Goal: Task Accomplishment & Management: Use online tool/utility

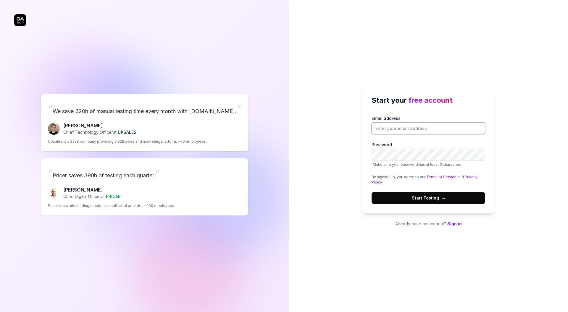
click at [385, 126] on input "Email address" at bounding box center [429, 129] width 114 height 12
paste input "[PERSON_NAME][EMAIL_ADDRESS][PERSON_NAME][DOMAIN_NAME]"
type input "[PERSON_NAME][EMAIL_ADDRESS][PERSON_NAME][DOMAIN_NAME]"
click at [348, 194] on div "Start your free account Email address [PERSON_NAME][EMAIL_ADDRESS][PERSON_NAME]…" at bounding box center [428, 156] width 279 height 312
click at [432, 196] on span "Start Testing →" at bounding box center [428, 198] width 33 height 6
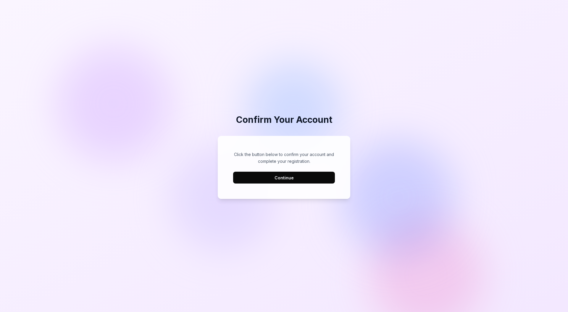
click at [286, 184] on div "Click the button below to confirm your account and complete your registration. …" at bounding box center [284, 168] width 121 height 52
click at [287, 181] on button "Continue" at bounding box center [284, 178] width 102 height 12
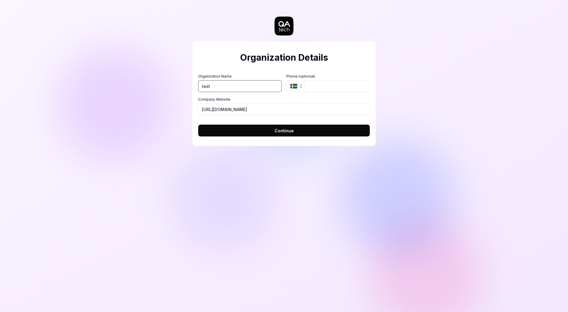
type input "test"
click at [275, 128] on span "Continue" at bounding box center [284, 131] width 19 height 6
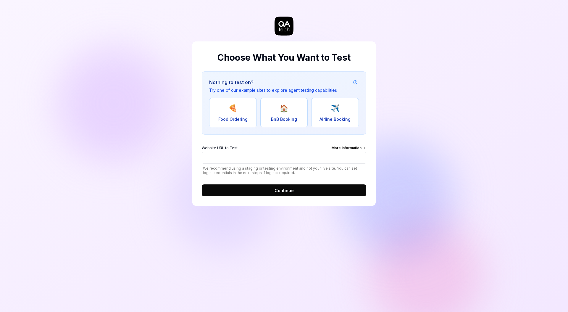
click at [281, 148] on div "Website URL to Test More Information" at bounding box center [284, 148] width 165 height 7
click at [281, 152] on input "Website URL to Test More Information" at bounding box center [284, 158] width 165 height 12
click at [283, 155] on input "Website URL to Test More Information" at bounding box center [284, 158] width 165 height 12
type input "i"
type input "onet.pl"
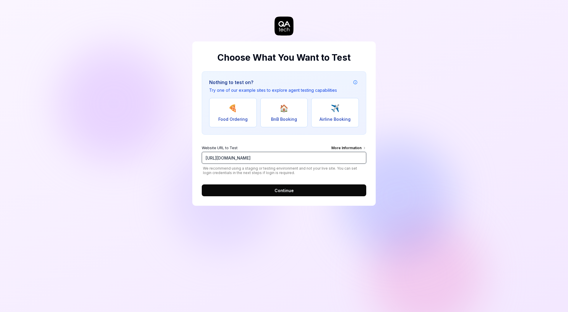
click button "Continue" at bounding box center [284, 190] width 165 height 12
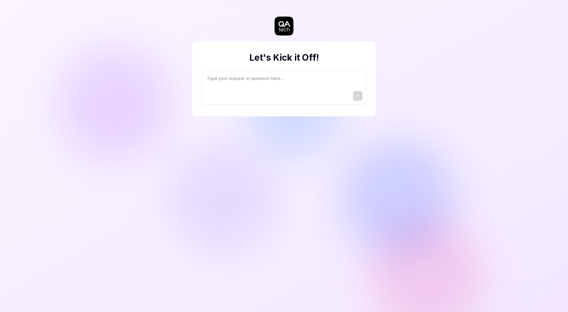
type textarea "*"
type textarea "I"
type textarea "*"
type textarea "I"
type textarea "*"
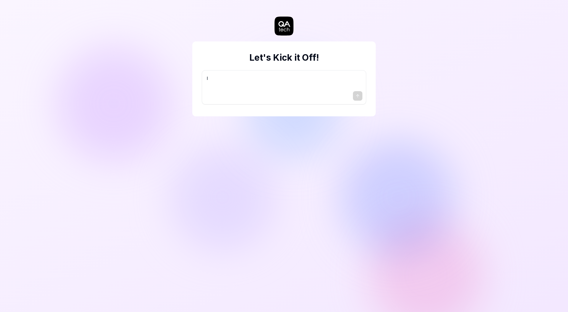
type textarea "I w"
type textarea "*"
type textarea "I wa"
type textarea "*"
type textarea "I wan"
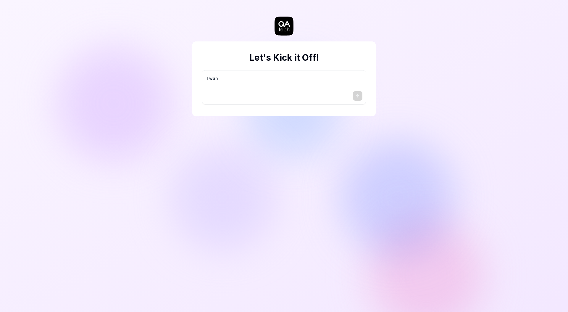
type textarea "*"
type textarea "I want"
type textarea "*"
type textarea "I want"
type textarea "*"
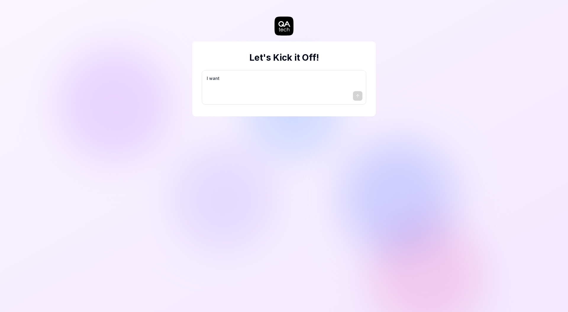
type textarea "I want a"
type textarea "*"
type textarea "I want a"
type textarea "*"
type textarea "I want a g"
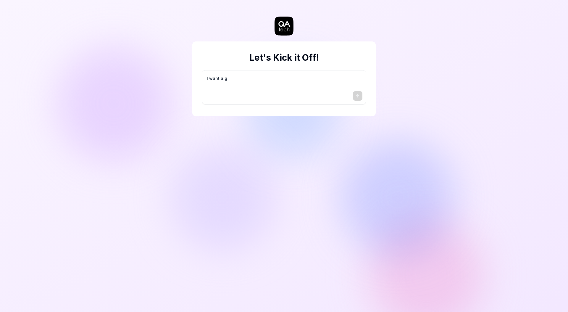
type textarea "*"
type textarea "I want a go"
type textarea "*"
type textarea "I want a goo"
type textarea "*"
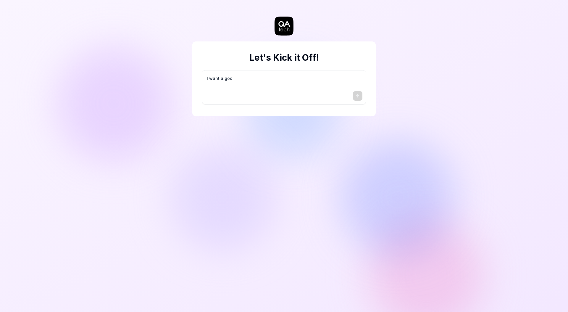
type textarea "I want a good"
type textarea "*"
type textarea "I want a good"
type textarea "*"
type textarea "I want a good t"
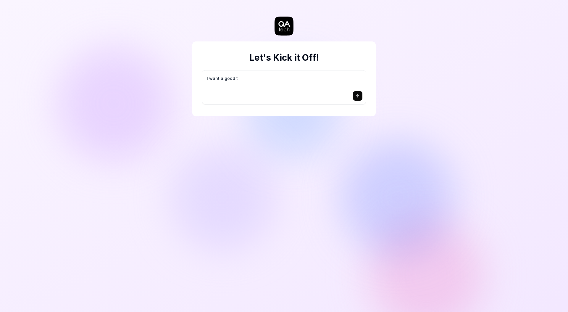
type textarea "*"
type textarea "I want a good te"
type textarea "*"
type textarea "I want a good tes"
type textarea "*"
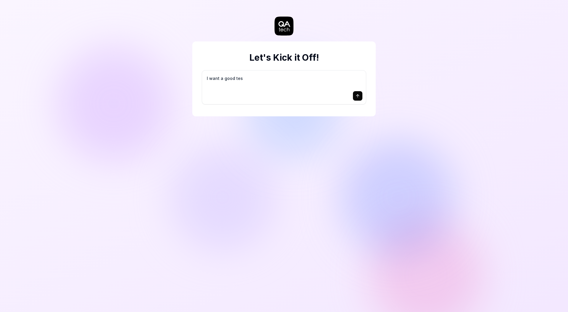
type textarea "I want a good test"
type textarea "*"
type textarea "I want a good test"
type textarea "*"
type textarea "I want a good test s"
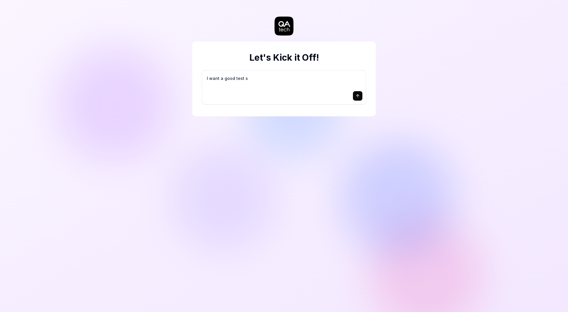
type textarea "*"
type textarea "I want a good test se"
type textarea "*"
type textarea "I want a good test set"
type textarea "*"
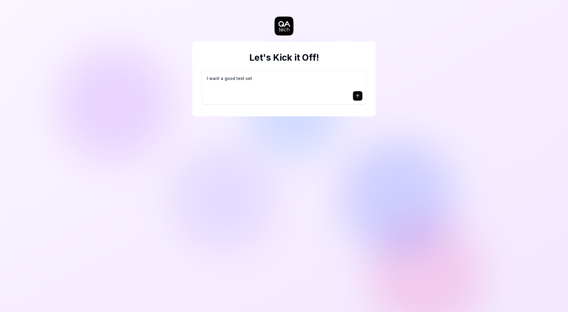
type textarea "I want a good test setu"
type textarea "*"
type textarea "I want a good test setup"
type textarea "*"
type textarea "I want a good test setup"
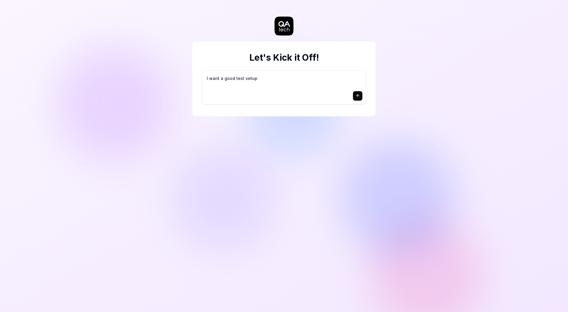
type textarea "*"
type textarea "I want a good test setup f"
type textarea "*"
type textarea "I want a good test setup fo"
type textarea "*"
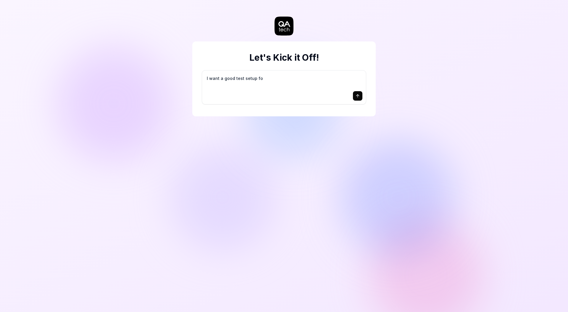
type textarea "I want a good test setup for"
type textarea "*"
type textarea "I want a good test setup for"
type textarea "*"
type textarea "I want a good test setup for m"
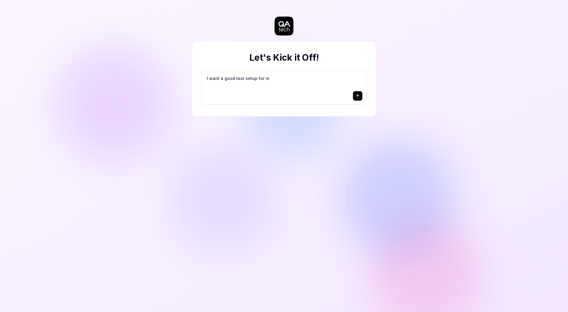
type textarea "*"
type textarea "I want a good test setup for my"
type textarea "*"
type textarea "I want a good test setup for my"
type textarea "*"
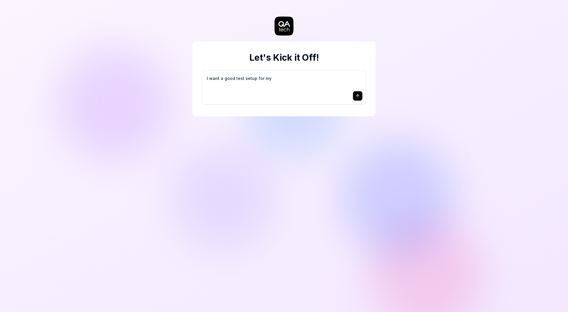
type textarea "I want a good test setup for my s"
type textarea "*"
type textarea "I want a good test setup for my si"
type textarea "*"
type textarea "I want a good test setup for my sit"
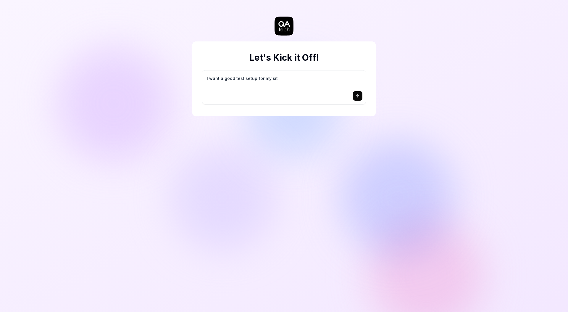
type textarea "*"
type textarea "I want a good test setup for my site"
type textarea "*"
type textarea "I want a good test setup for my site"
type textarea "*"
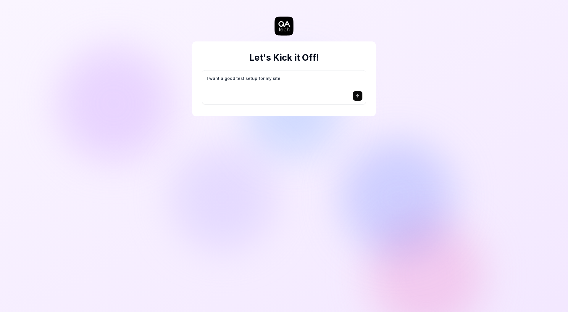
type textarea "I want a good test setup for my site -"
type textarea "*"
type textarea "I want a good test setup for my site -"
type textarea "*"
type textarea "I want a good test setup for my site - h"
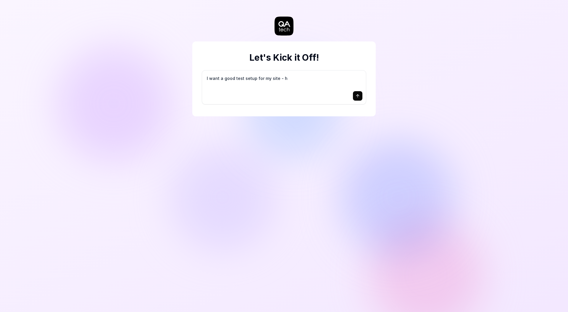
type textarea "*"
type textarea "I want a good test setup for my site - he"
type textarea "*"
type textarea "I want a good test setup for my site - hel"
type textarea "*"
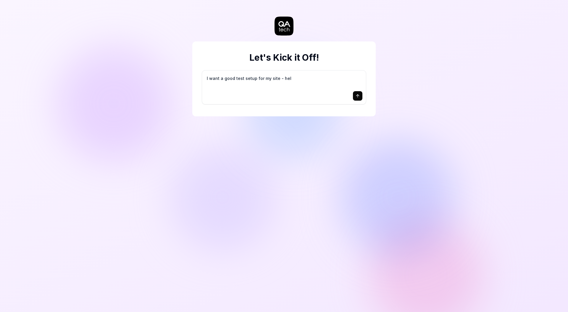
type textarea "I want a good test setup for my site - help"
type textarea "*"
type textarea "I want a good test setup for my site - help"
type textarea "*"
type textarea "I want a good test setup for my site - help m"
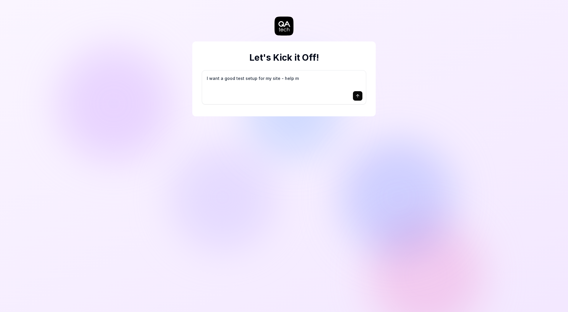
type textarea "*"
type textarea "I want a good test setup for my site - help me"
type textarea "*"
type textarea "I want a good test setup for my site - help me"
type textarea "*"
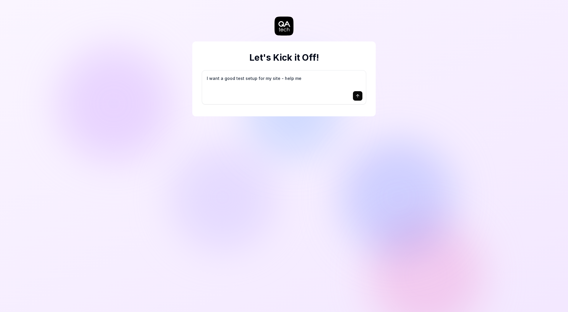
type textarea "I want a good test setup for my site - help me c"
type textarea "*"
type textarea "I want a good test setup for my site - help me cr"
type textarea "*"
type textarea "I want a good test setup for my site - help me cre"
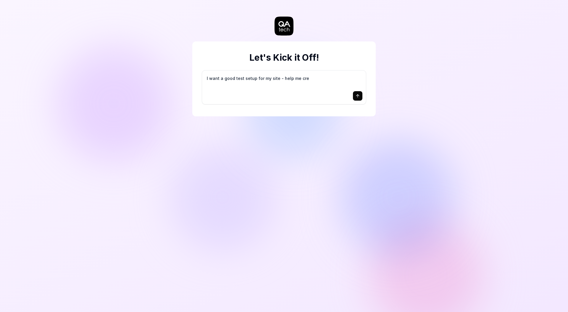
type textarea "*"
type textarea "I want a good test setup for my site - help me crea"
type textarea "*"
type textarea "I want a good test setup for my site - help me creat"
type textarea "*"
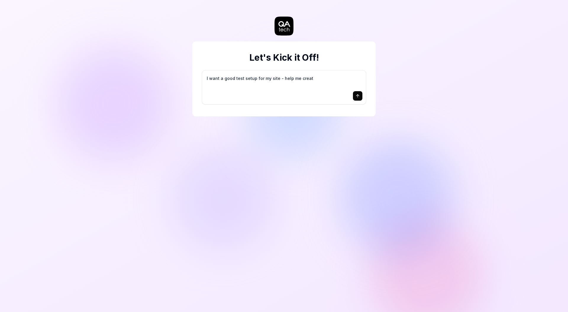
type textarea "I want a good test setup for my site - help me create"
type textarea "*"
type textarea "I want a good test setup for my site - help me create"
type textarea "*"
type textarea "I want a good test setup for my site - help me create t"
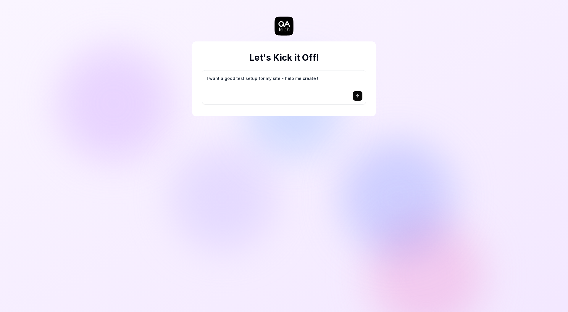
type textarea "*"
type textarea "I want a good test setup for my site - help me create th"
type textarea "*"
type textarea "I want a good test setup for my site - help me create the"
type textarea "*"
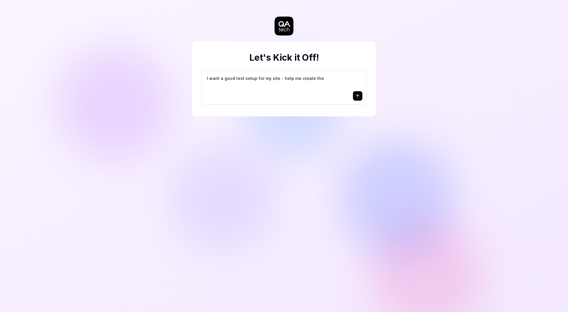
type textarea "I want a good test setup for my site - help me create the"
type textarea "*"
type textarea "I want a good test setup for my site - help me create the f"
type textarea "*"
type textarea "I want a good test setup for my site - help me create the fi"
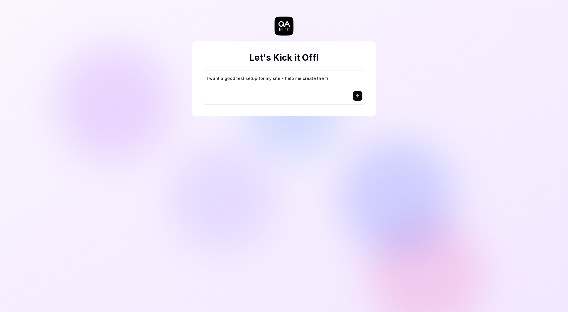
type textarea "*"
type textarea "I want a good test setup for my site - help me create the fir"
type textarea "*"
type textarea "I want a good test setup for my site - help me create the firs"
type textarea "*"
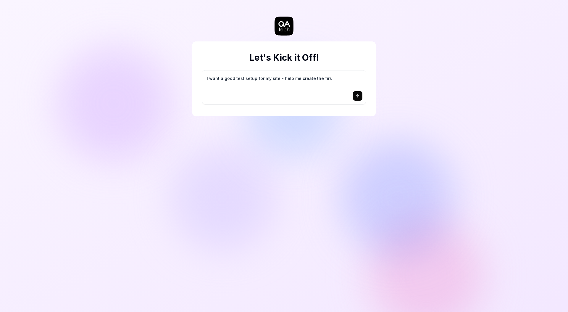
type textarea "I want a good test setup for my site - help me create the first"
type textarea "*"
type textarea "I want a good test setup for my site - help me create the first"
type textarea "*"
type textarea "I want a good test setup for my site - help me create the first 3"
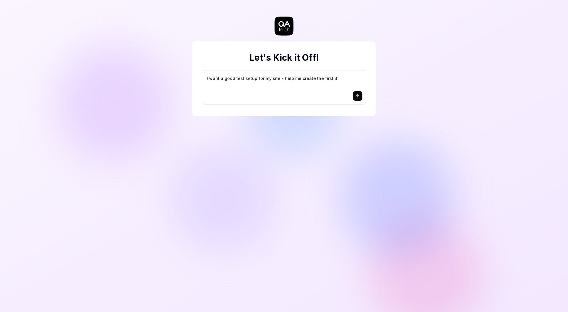
type textarea "*"
type textarea "I want a good test setup for my site - help me create the first 3-"
type textarea "*"
type textarea "I want a good test setup for my site - help me create the first 3-5"
type textarea "*"
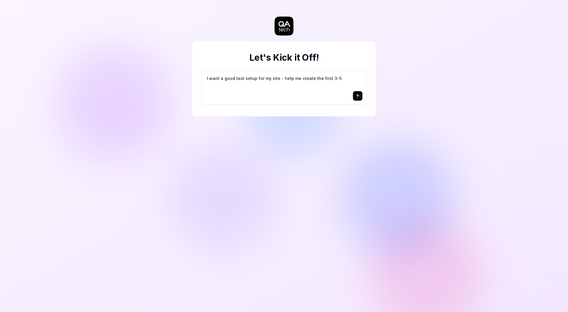
type textarea "I want a good test setup for my site - help me create the first 3-5"
type textarea "*"
type textarea "I want a good test setup for my site - help me create the first 3-5 t"
type textarea "*"
type textarea "I want a good test setup for my site - help me create the first 3-5 te"
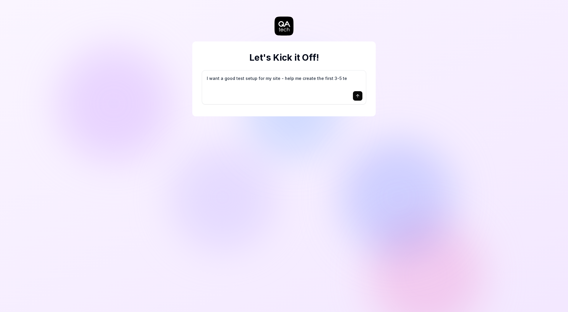
type textarea "*"
type textarea "I want a good test setup for my site - help me create the first 3-5 tes"
type textarea "*"
type textarea "I want a good test setup for my site - help me create the first 3-5 test"
type textarea "*"
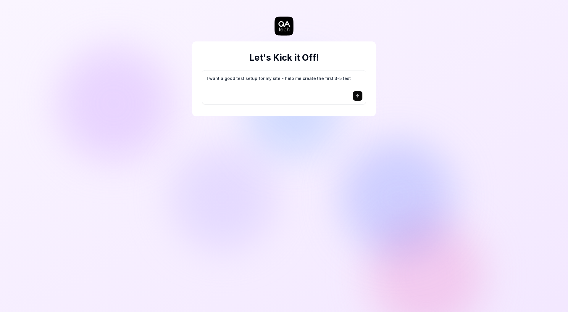
type textarea "I want a good test setup for my site - help me create the first 3-5 test"
type textarea "*"
type textarea "I want a good test setup for my site - help me create the first 3-5 test c"
type textarea "*"
type textarea "I want a good test setup for my site - help me create the first 3-5 test ca"
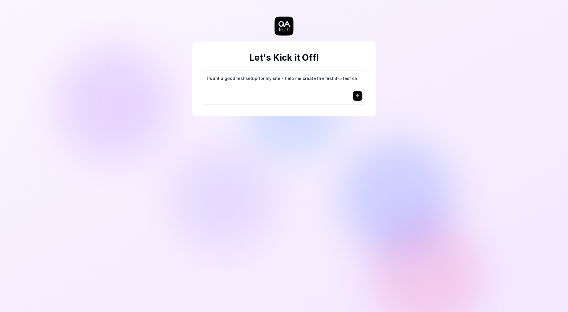
type textarea "*"
type textarea "I want a good test setup for my site - help me create the first 3-5 test cas"
type textarea "*"
type textarea "I want a good test setup for my site - help me create the first 3-5 test case"
type textarea "*"
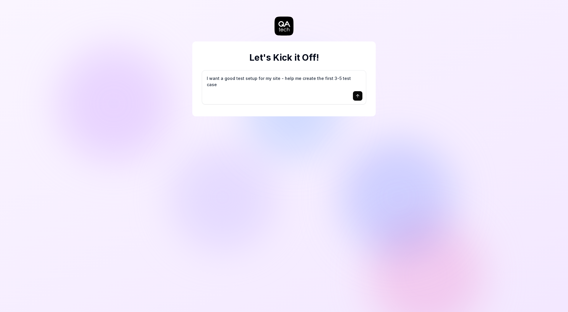
type textarea "I want a good test setup for my site - help me create the first 3-5 test cases"
click at [373, 105] on div "Let's Kick it Off! I want a good test setup for my site - help me create the fi…" at bounding box center [284, 78] width 184 height 75
click at [359, 98] on icon "submit" at bounding box center [358, 96] width 5 height 5
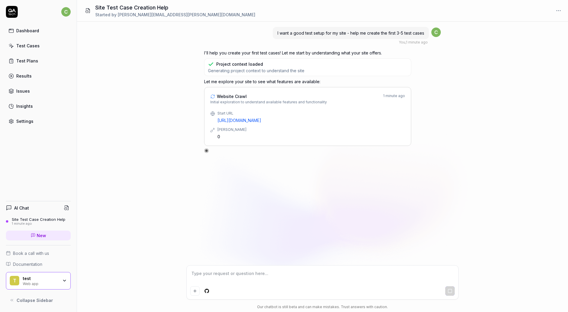
type textarea "*"
